Goal: Information Seeking & Learning: Learn about a topic

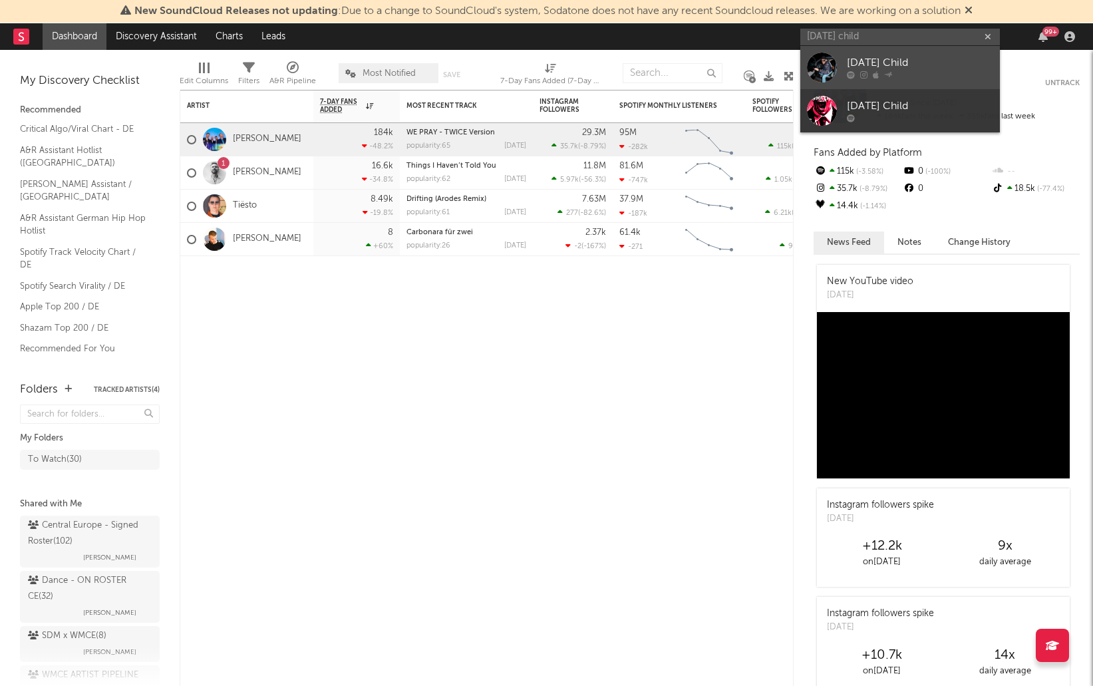
type input "[DATE] child"
click at [853, 52] on link "[DATE] Child" at bounding box center [899, 67] width 199 height 43
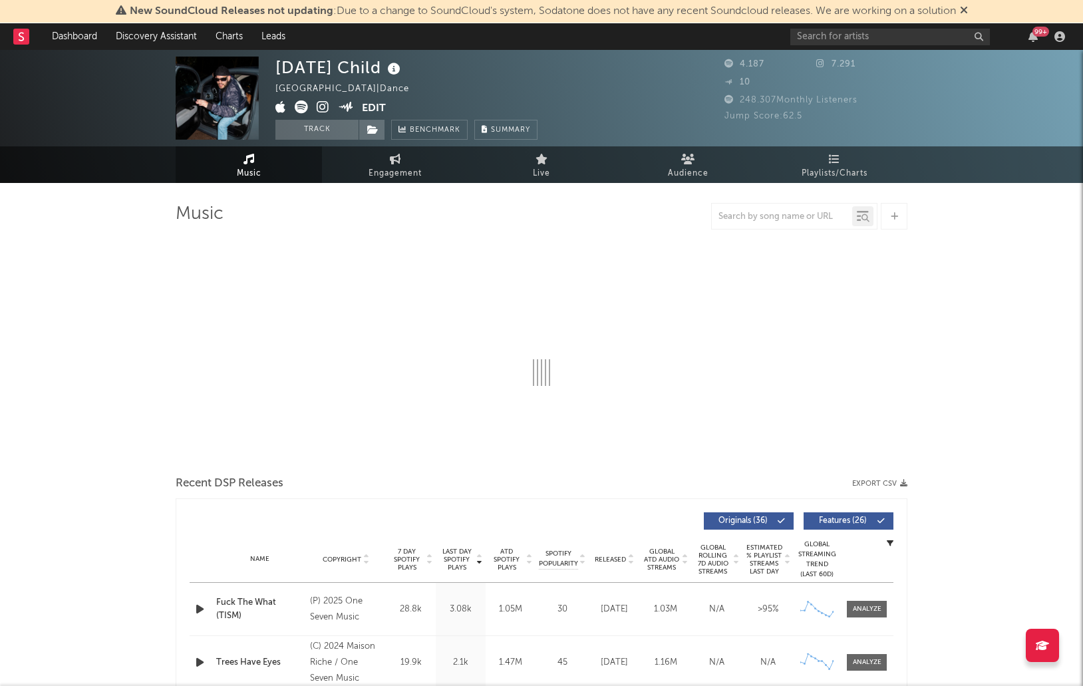
select select "6m"
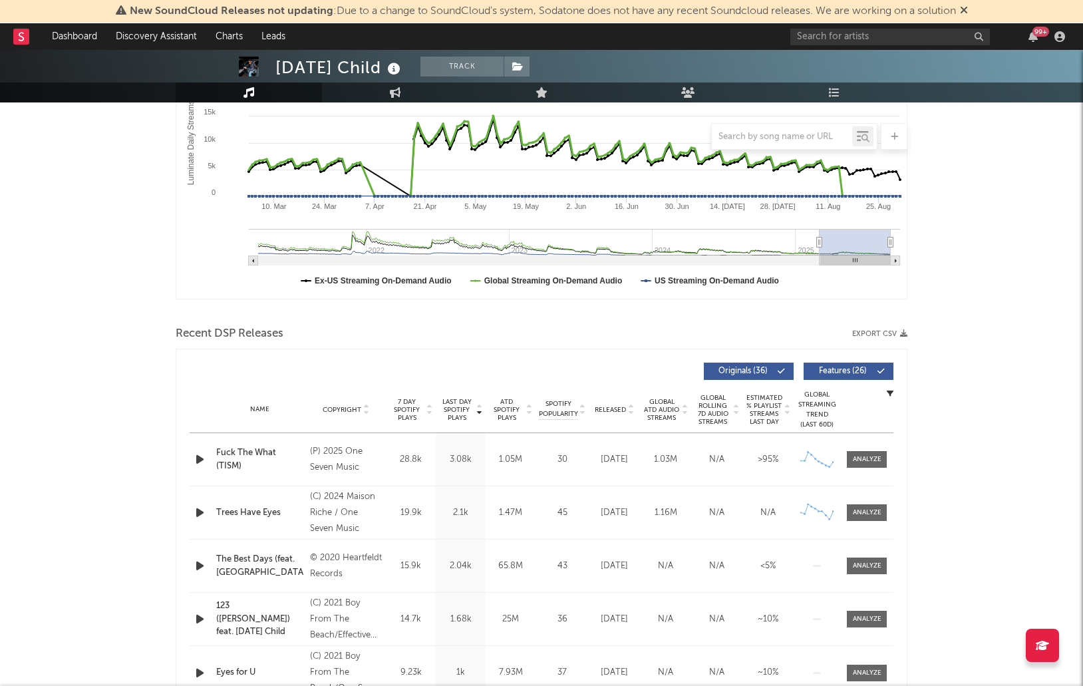
scroll to position [332, 0]
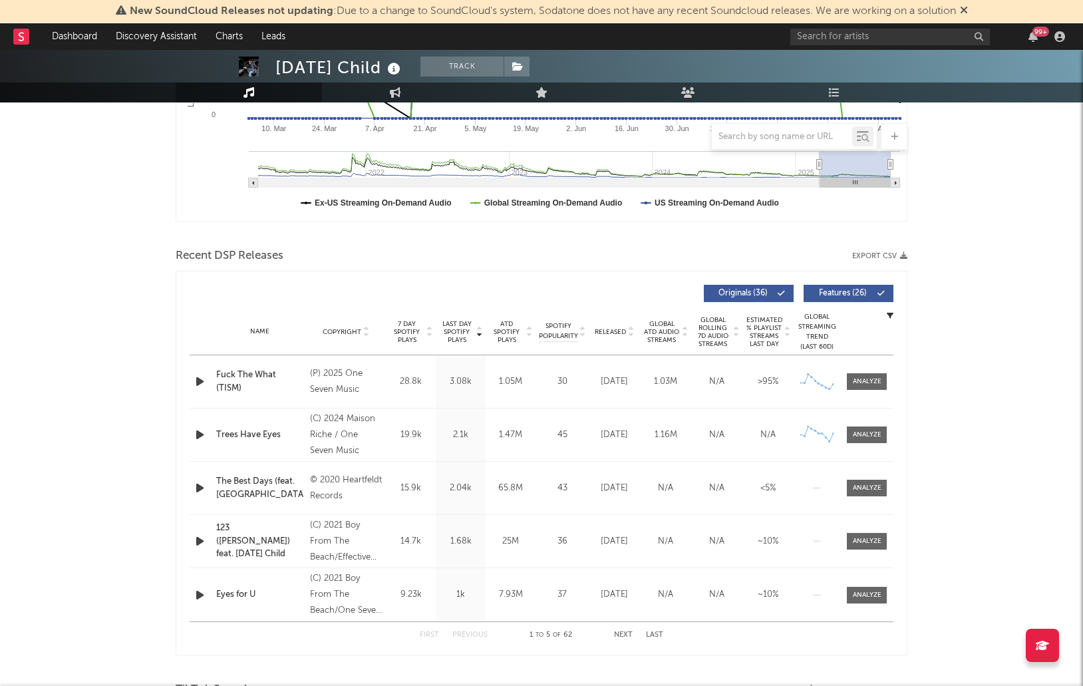
click at [630, 333] on icon at bounding box center [630, 334] width 7 height 5
click at [479, 333] on icon at bounding box center [478, 334] width 7 height 5
